Goal: Task Accomplishment & Management: Manage account settings

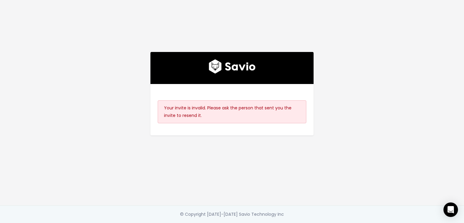
click at [171, 64] on div at bounding box center [231, 68] width 163 height 32
click at [195, 100] on div "Your invite is invalid. Please ask the person that sent you the invite to resen…" at bounding box center [232, 111] width 149 height 23
click at [206, 109] on div "Your invite is invalid. Please ask the person that sent you the invite to resen…" at bounding box center [232, 111] width 149 height 23
click at [230, 69] on img at bounding box center [232, 66] width 47 height 14
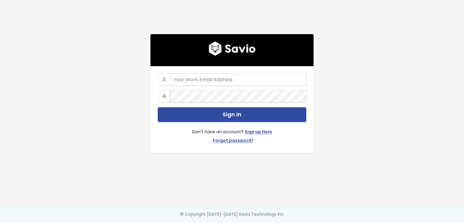
click at [175, 69] on div "Sign In Don't have an account? Sign up Here Forgot password?" at bounding box center [231, 109] width 163 height 87
click at [181, 77] on input "email" at bounding box center [238, 79] width 136 height 12
type input "jack@paiger.co"
click at [239, 139] on link "Forgot password?" at bounding box center [233, 141] width 41 height 9
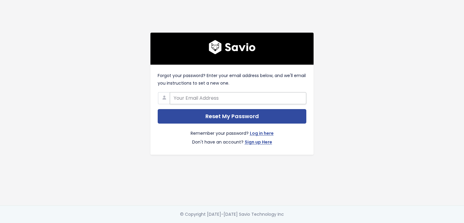
click at [203, 96] on input "text" at bounding box center [238, 98] width 136 height 12
type input "[EMAIL_ADDRESS][DOMAIN_NAME]"
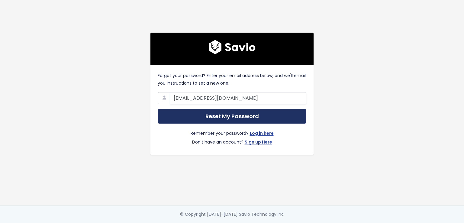
click at [227, 116] on input "Reset My Password" at bounding box center [232, 116] width 149 height 15
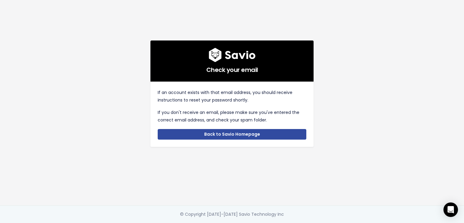
click at [215, 139] on div "If an account exists with that email address, you should receive instructions t…" at bounding box center [231, 114] width 163 height 65
click at [215, 137] on div "If an account exists with that email address, you should receive instructions t…" at bounding box center [231, 114] width 163 height 65
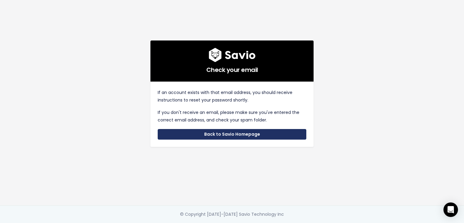
click at [217, 133] on link "Back to Savio Homepage" at bounding box center [232, 134] width 149 height 11
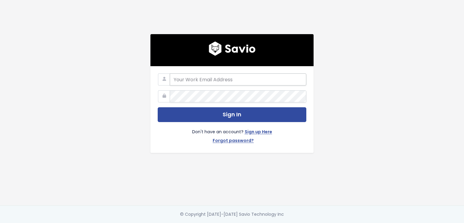
click at [251, 73] on input "email" at bounding box center [238, 79] width 136 height 12
type input "[EMAIL_ADDRESS][DOMAIN_NAME]"
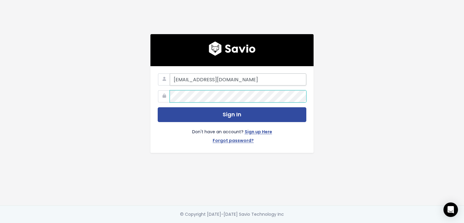
click at [158, 107] on button "Sign In" at bounding box center [232, 114] width 149 height 15
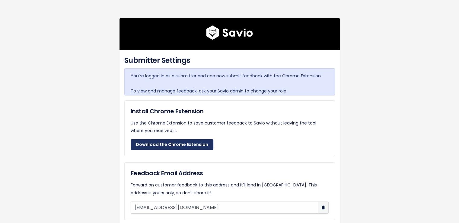
click at [191, 139] on link "Download the Chrome Extension" at bounding box center [172, 144] width 83 height 11
